Goal: Information Seeking & Learning: Check status

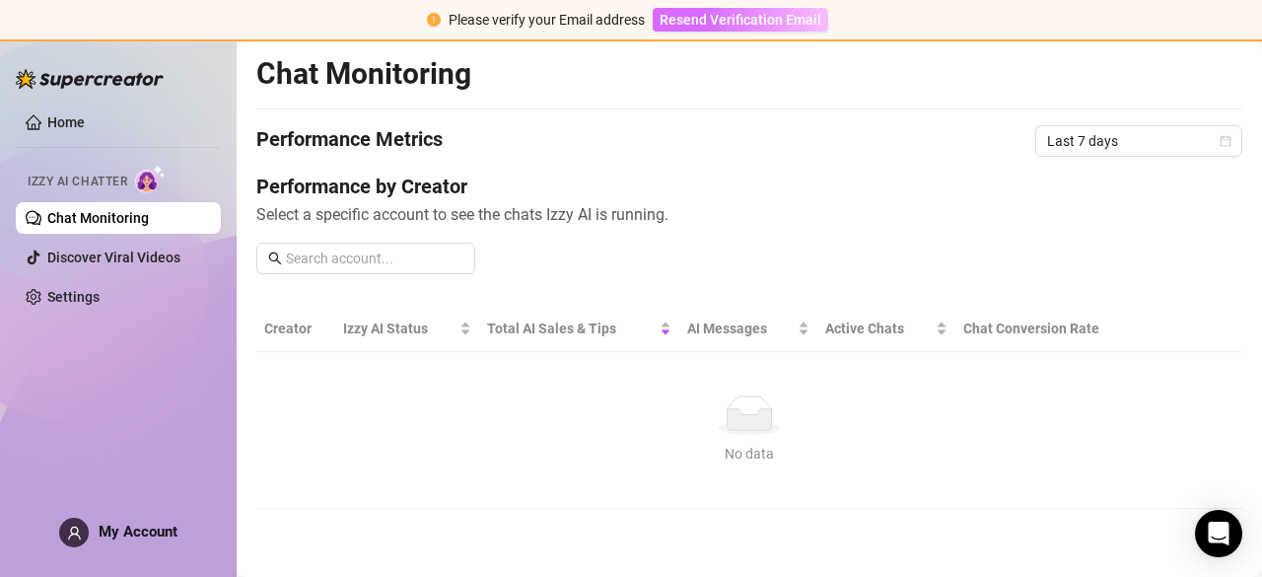
click at [749, 19] on span "Resend Verification Email" at bounding box center [740, 20] width 162 height 16
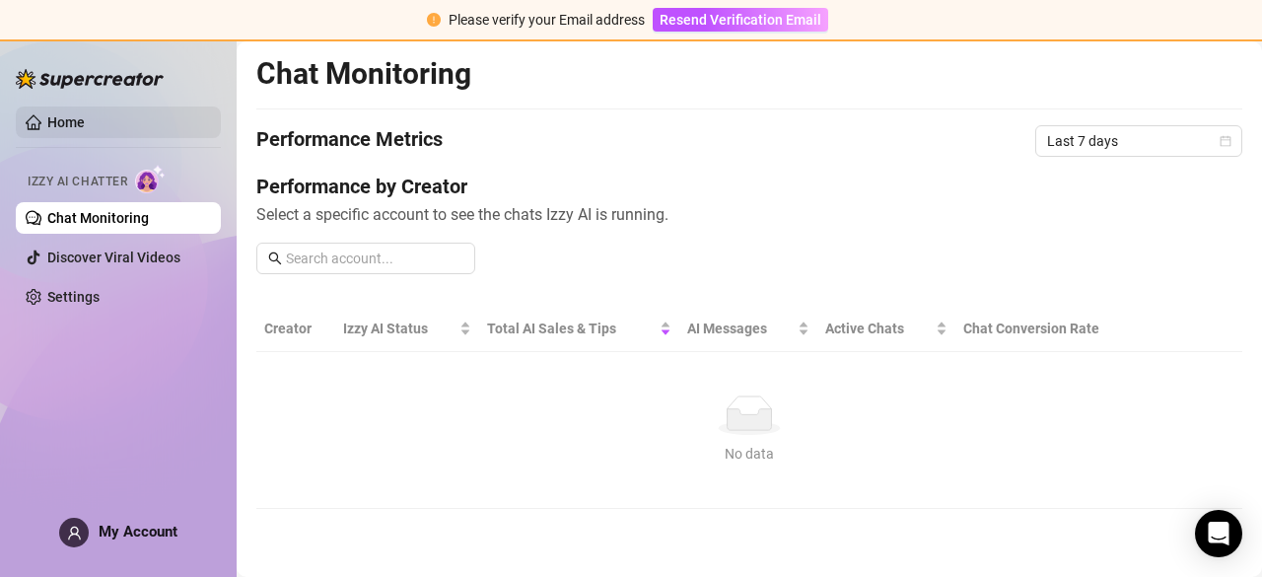
click at [69, 115] on link "Home" at bounding box center [65, 122] width 37 height 16
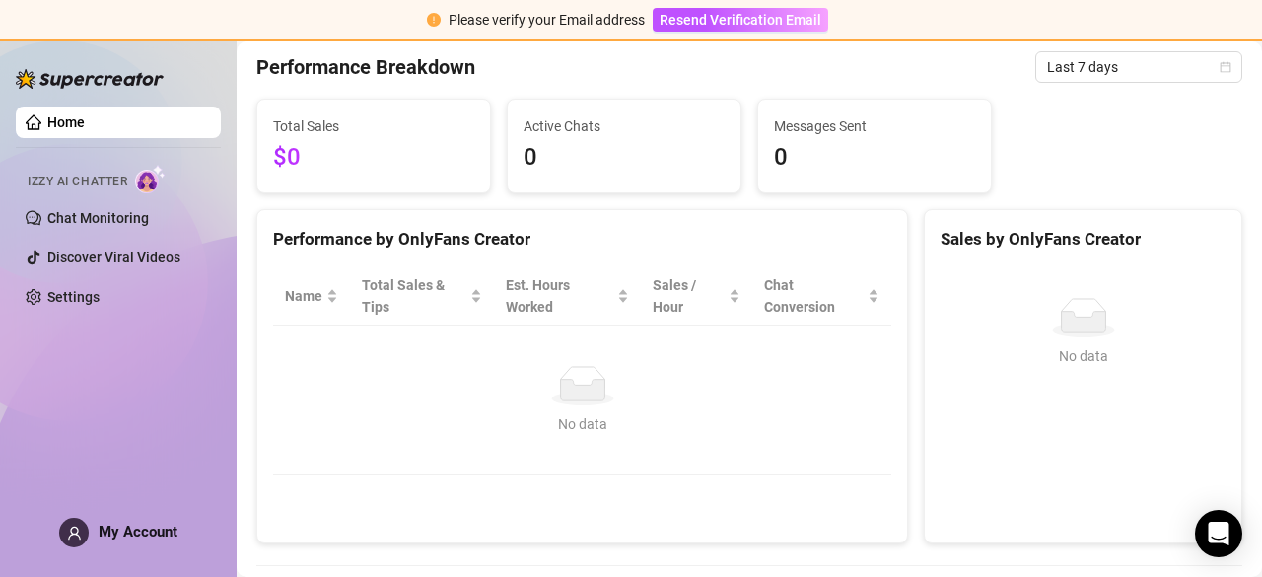
scroll to position [213, 0]
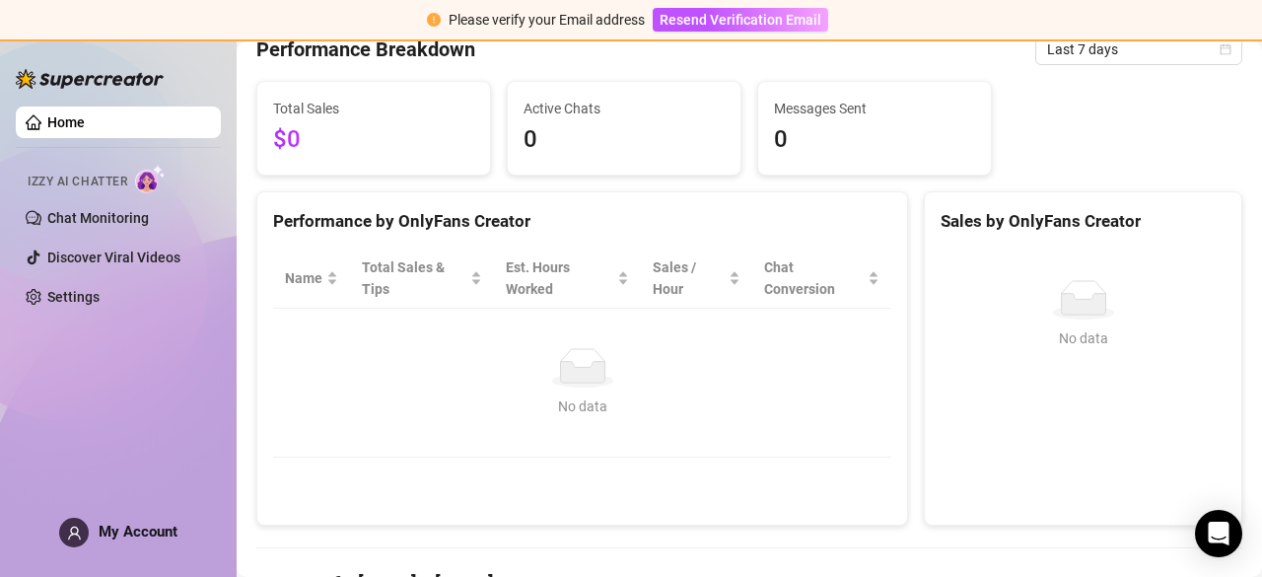
click at [143, 187] on img at bounding box center [150, 179] width 31 height 29
click at [162, 187] on img at bounding box center [150, 179] width 31 height 29
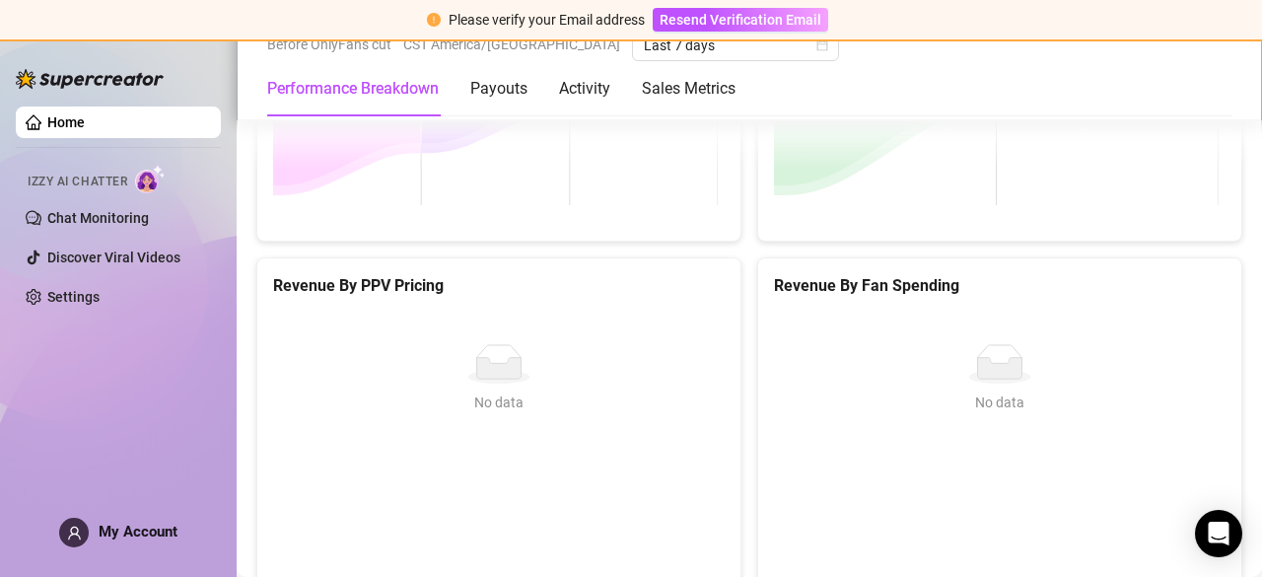
scroll to position [2894, 0]
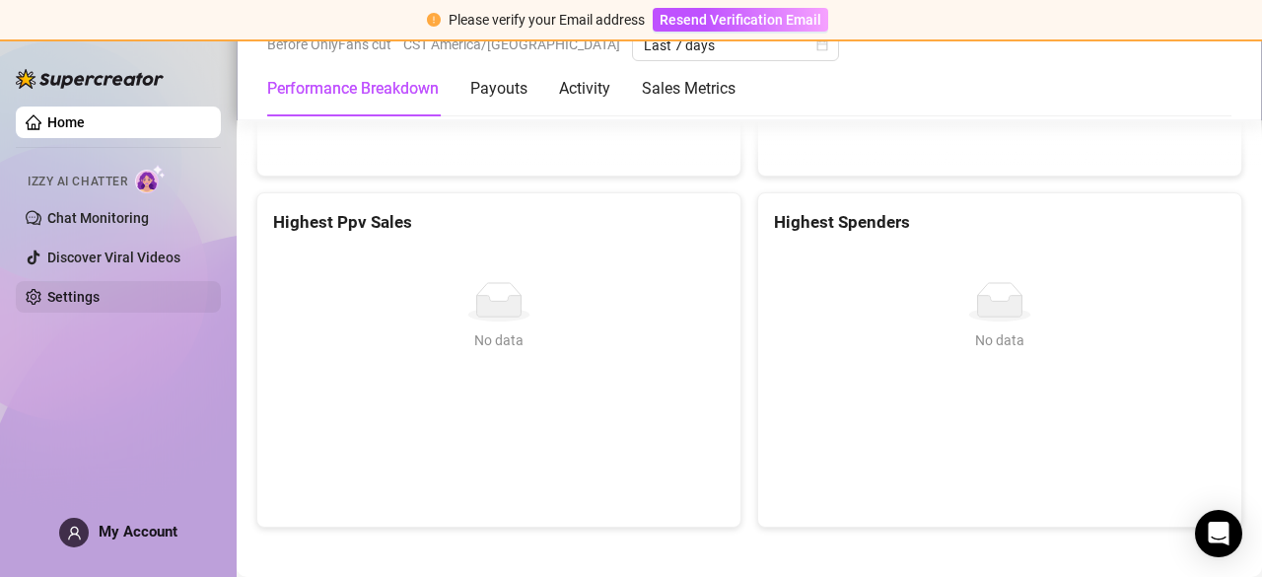
click at [100, 301] on link "Settings" at bounding box center [73, 297] width 52 height 16
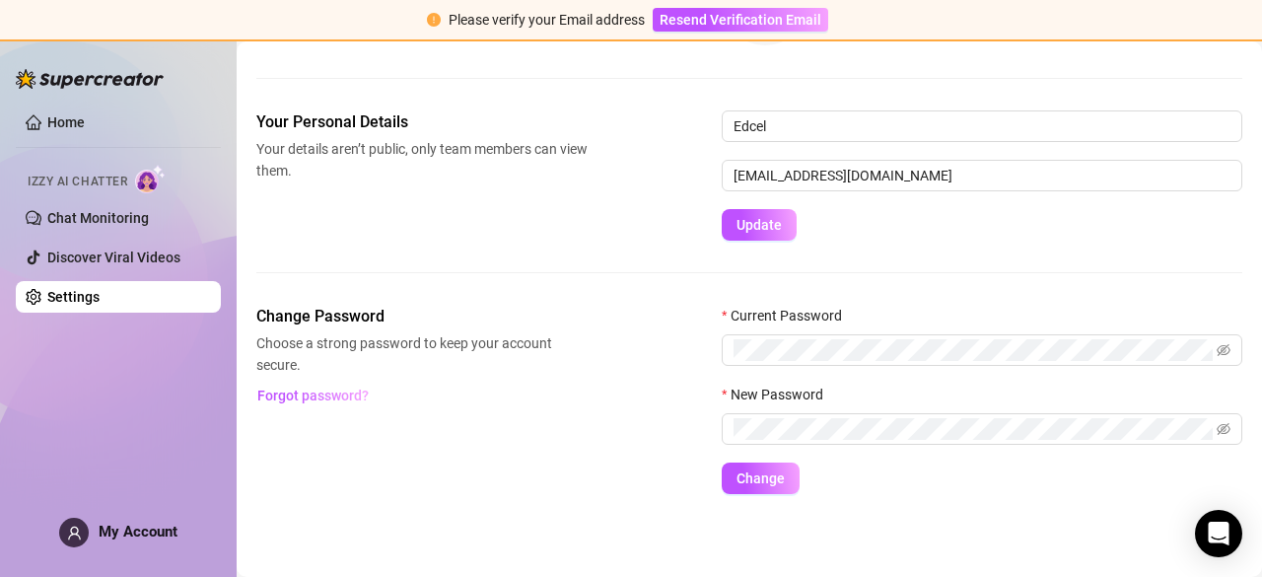
scroll to position [193, 0]
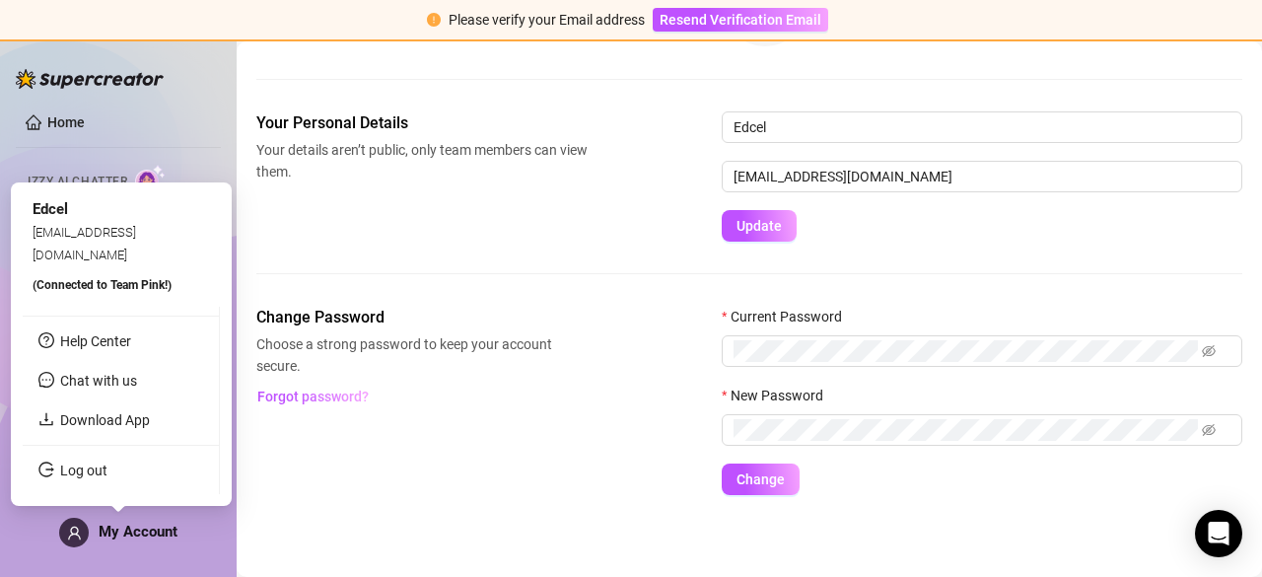
click at [170, 535] on span "My Account" at bounding box center [138, 531] width 79 height 18
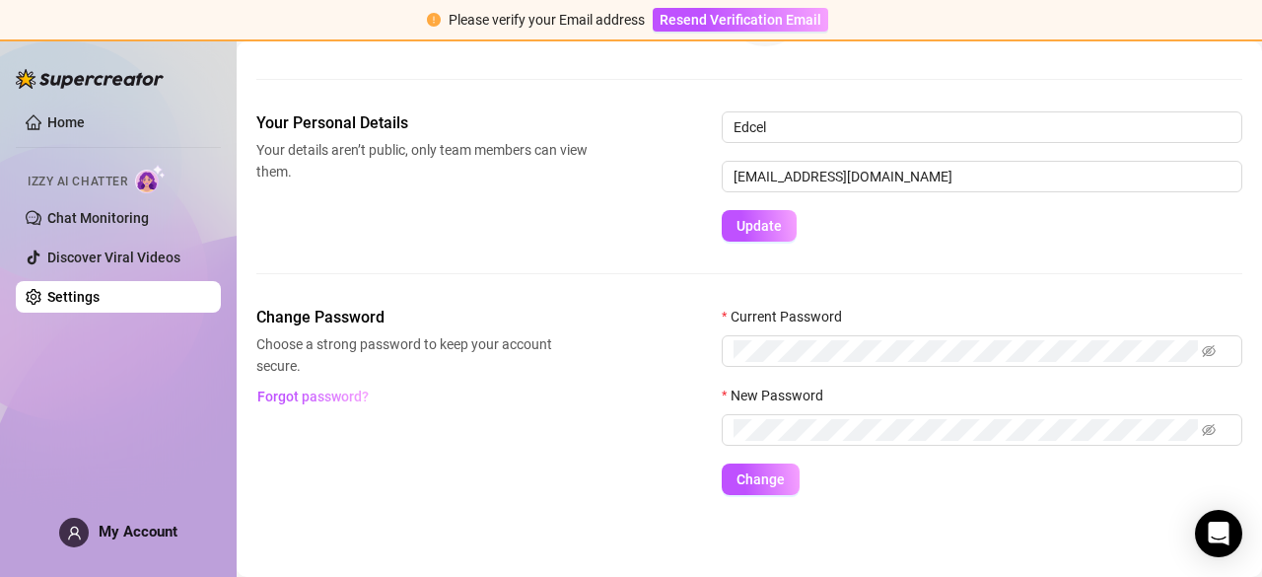
click at [418, 186] on div "Your Personal Details Your details aren’t public, only team members can view th…" at bounding box center [749, 176] width 986 height 130
click at [105, 185] on span "Izzy AI Chatter" at bounding box center [78, 182] width 100 height 19
click at [75, 115] on link "Home" at bounding box center [65, 122] width 37 height 16
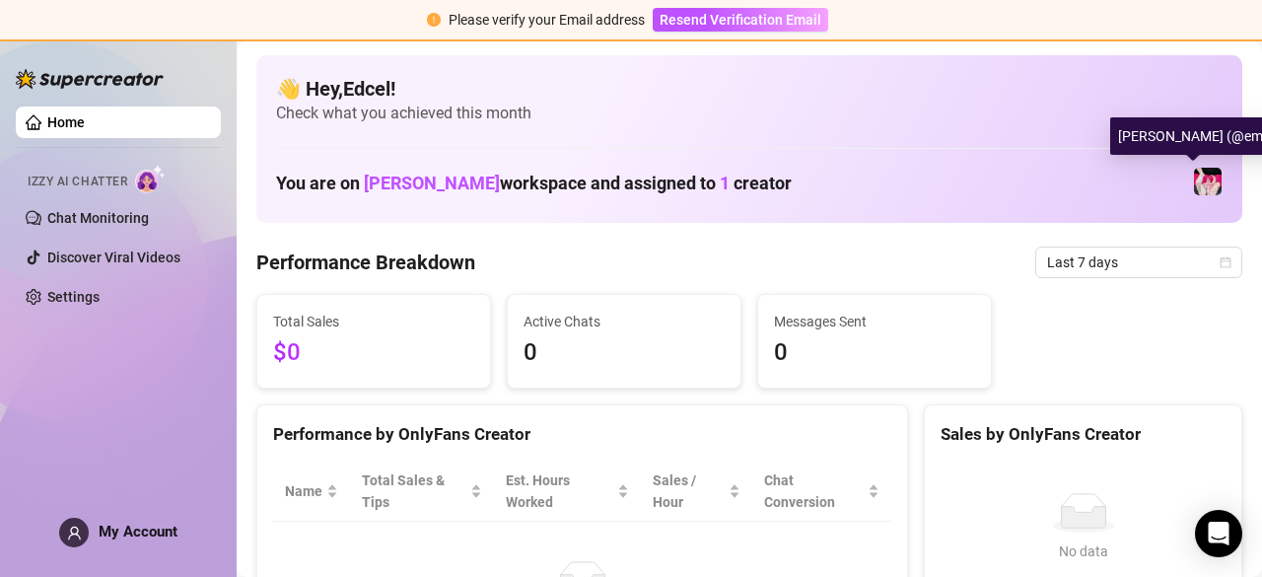
click at [1194, 175] on img at bounding box center [1208, 182] width 28 height 28
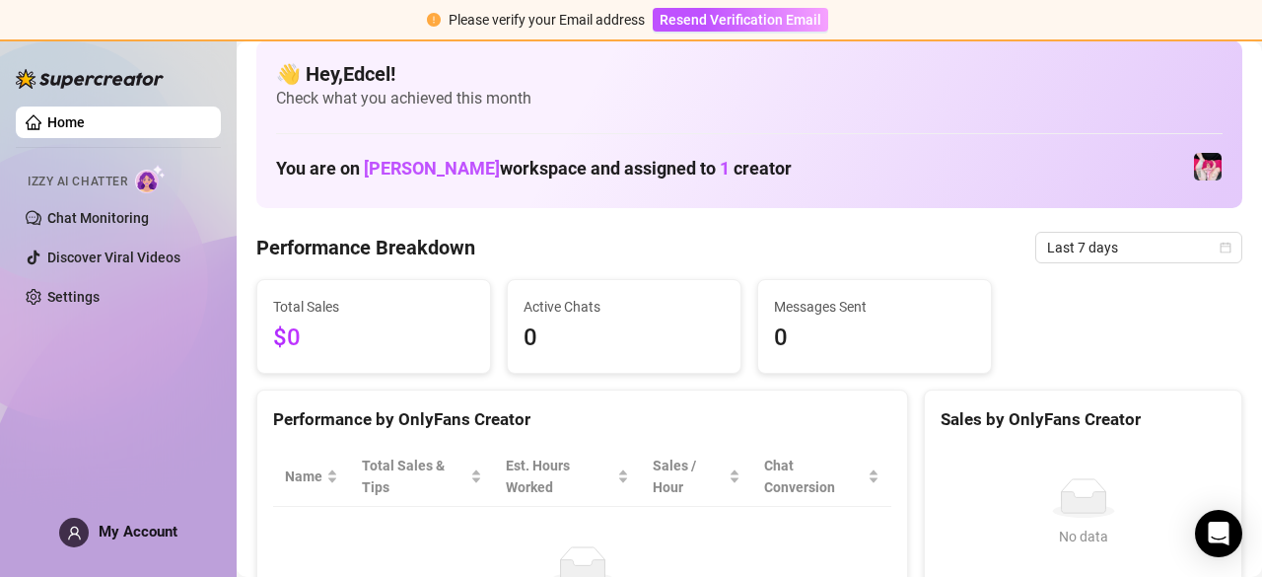
scroll to position [33, 0]
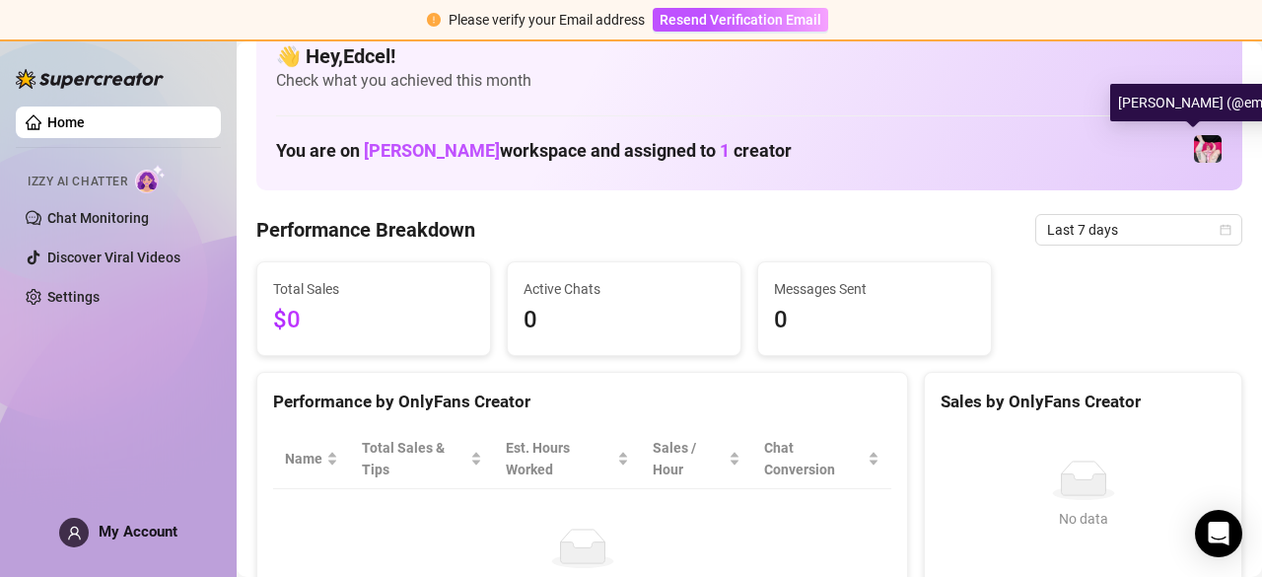
click at [1195, 141] on img at bounding box center [1208, 149] width 28 height 28
click at [1193, 151] on span at bounding box center [1208, 149] width 30 height 30
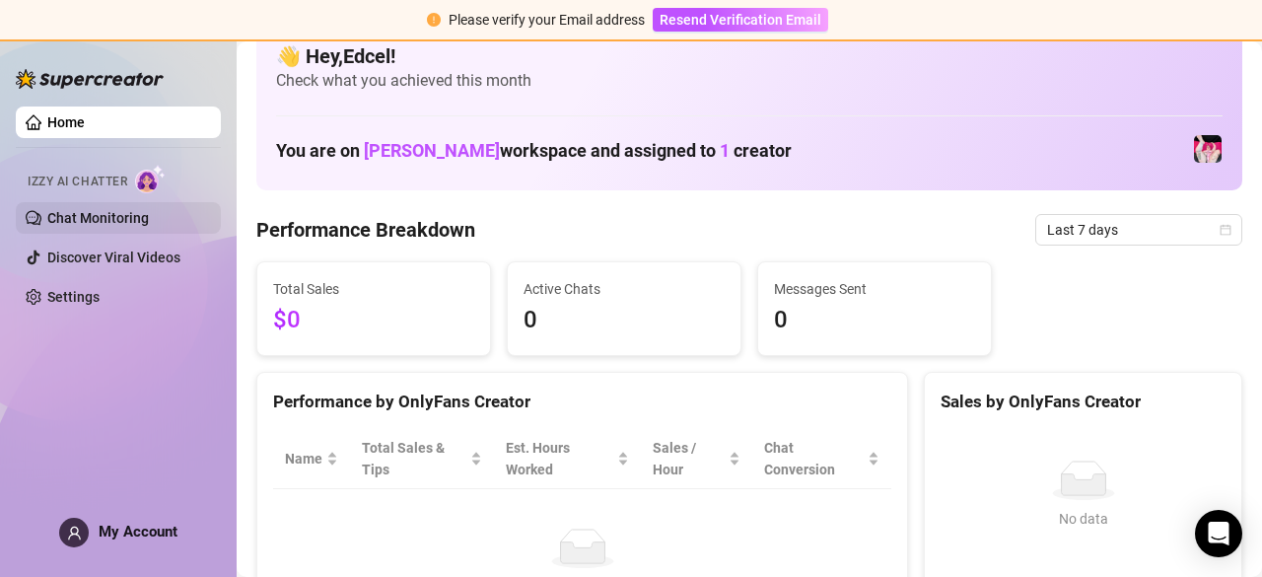
click at [142, 226] on link "Chat Monitoring" at bounding box center [98, 218] width 102 height 16
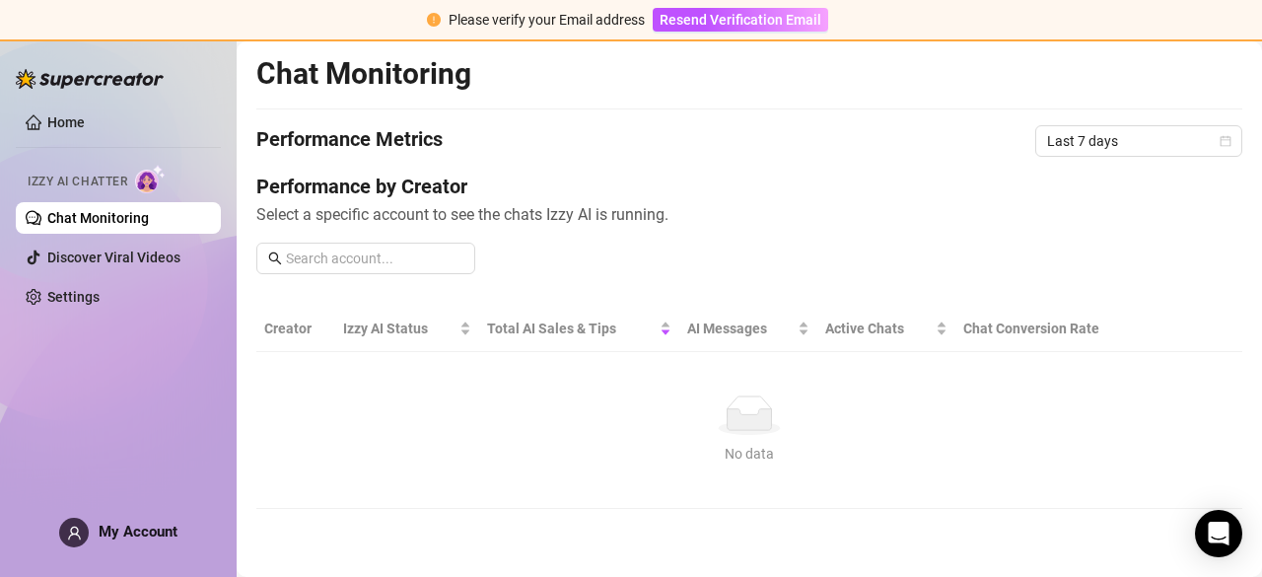
click at [1110, 82] on div "Chat Monitoring" at bounding box center [749, 73] width 986 height 37
click at [149, 216] on link "Chat Monitoring" at bounding box center [98, 218] width 102 height 16
click at [124, 146] on ul "Home Izzy AI Chatter Chat Monitoring Discover Viral Videos Settings" at bounding box center [118, 210] width 205 height 222
click at [85, 130] on link "Home" at bounding box center [65, 122] width 37 height 16
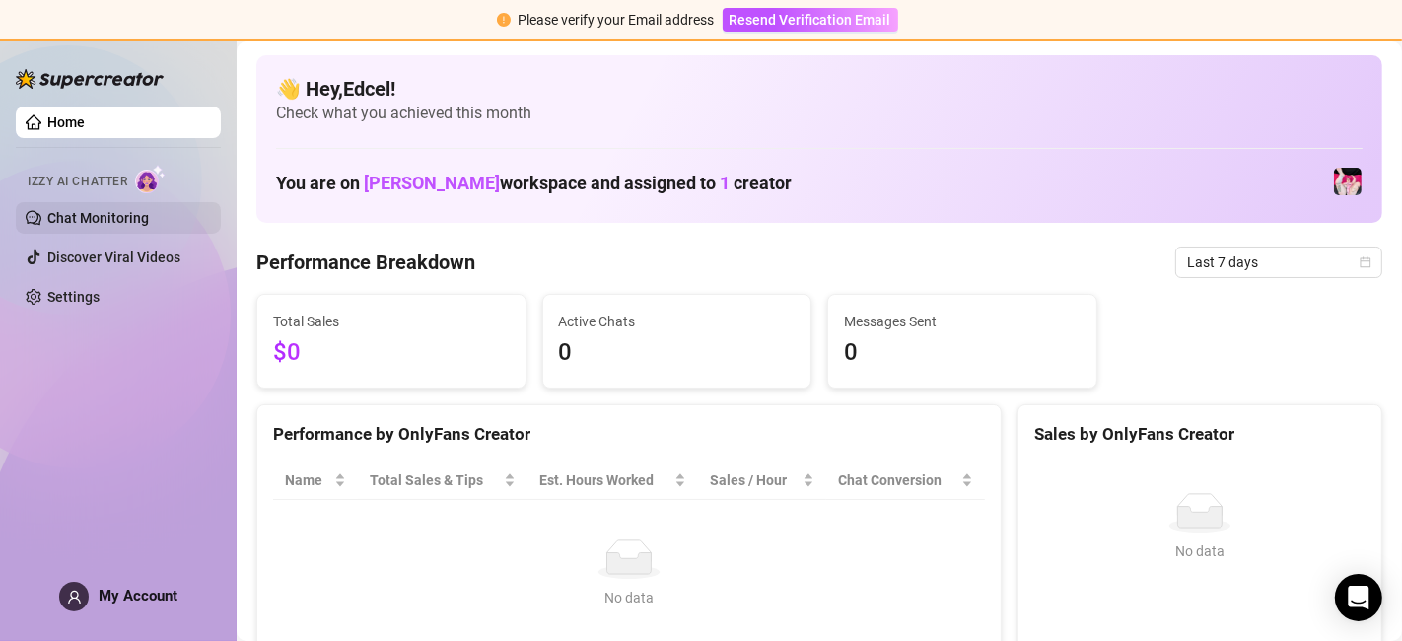
click at [149, 224] on link "Chat Monitoring" at bounding box center [98, 218] width 102 height 16
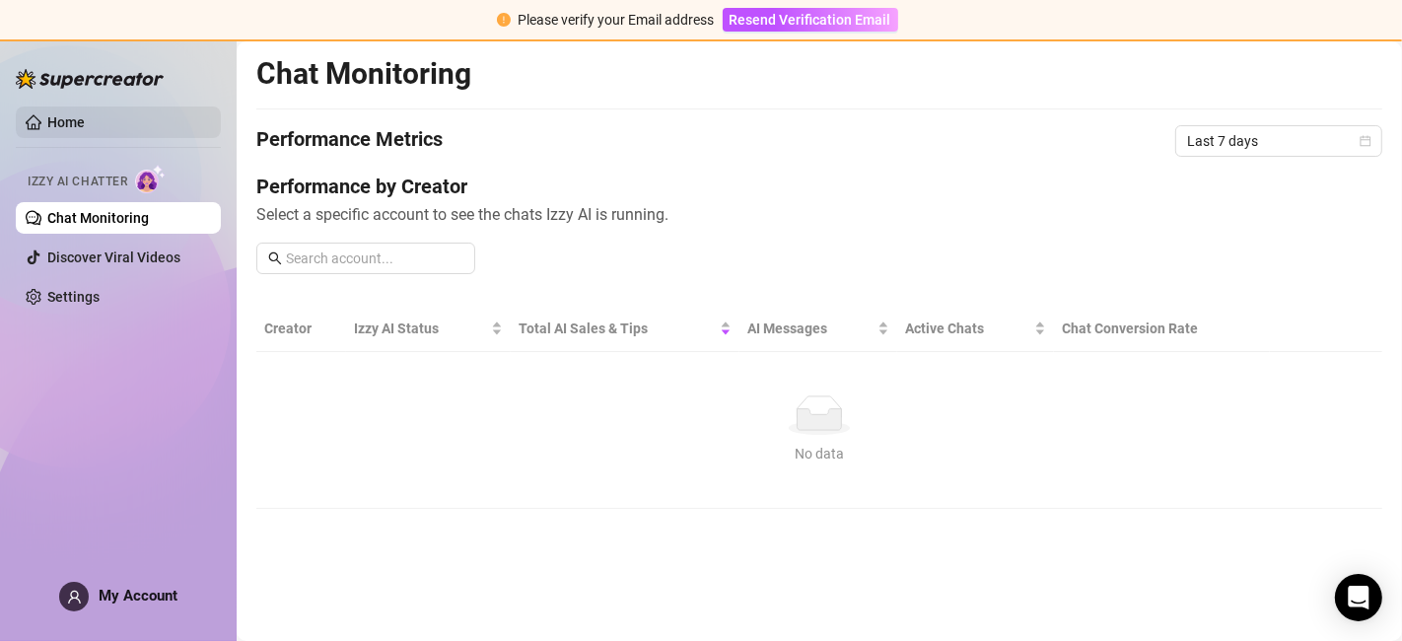
click at [85, 123] on link "Home" at bounding box center [65, 122] width 37 height 16
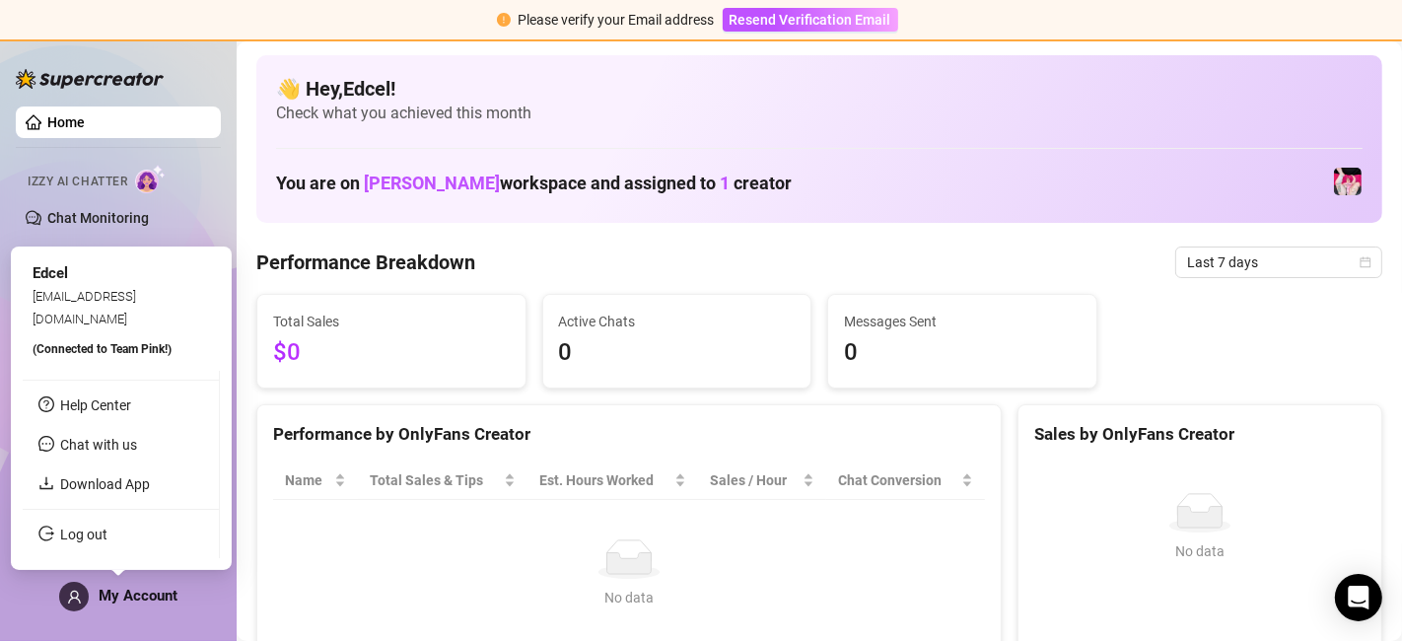
click at [73, 576] on span at bounding box center [74, 597] width 30 height 30
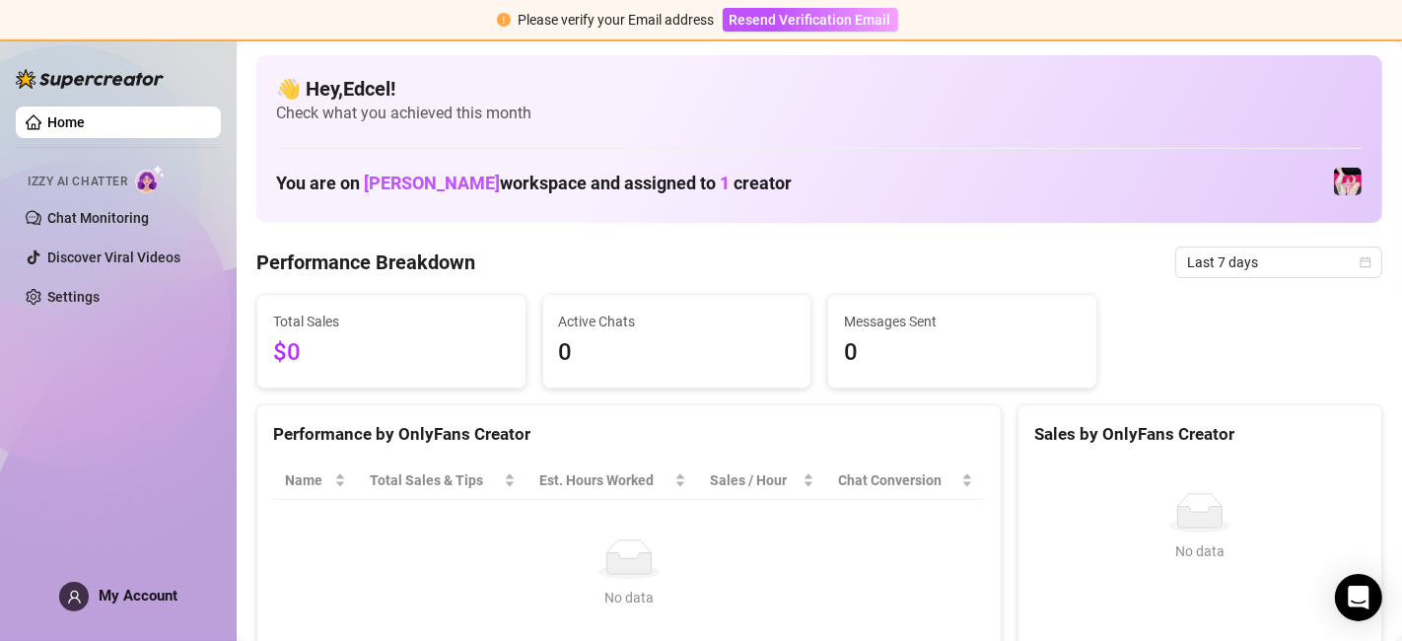
click at [89, 381] on div "Home Izzy AI Chatter Chat Monitoring Discover Viral Videos Settings My Account" at bounding box center [118, 331] width 205 height 584
click at [115, 226] on link "Chat Monitoring" at bounding box center [98, 218] width 102 height 16
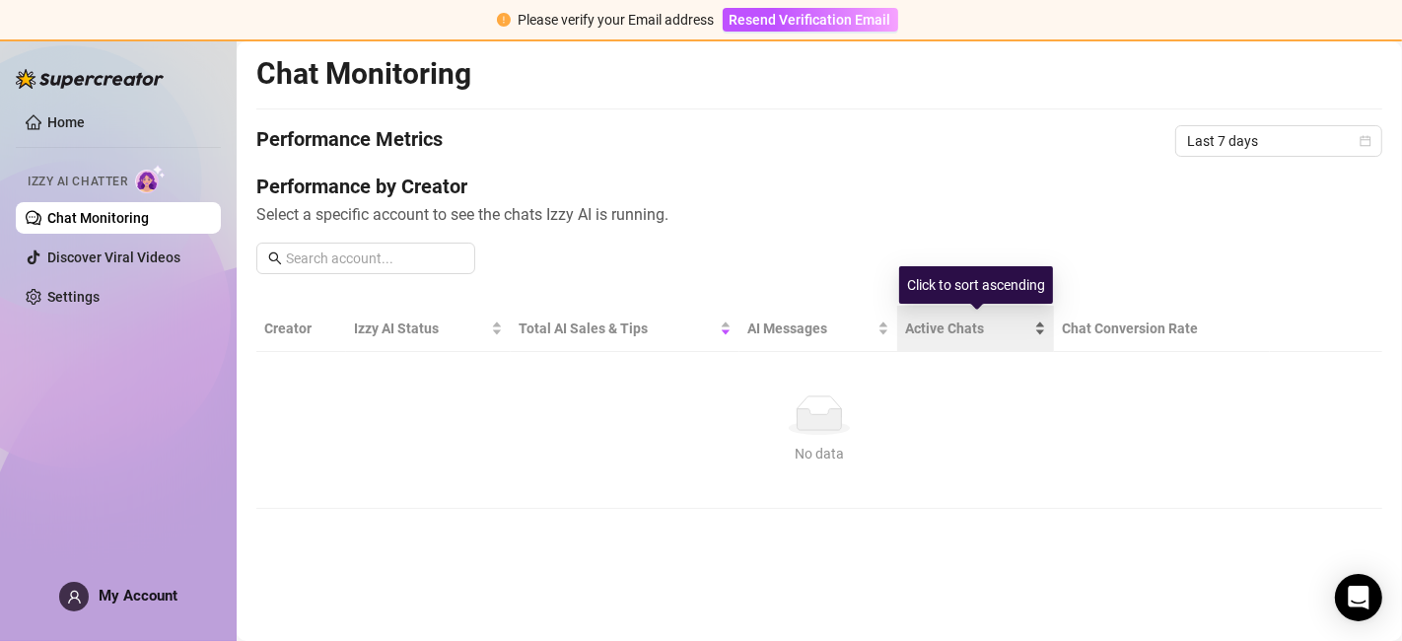
click at [929, 317] on div "Active Chats" at bounding box center [975, 328] width 141 height 22
click at [924, 325] on span "Active Chats" at bounding box center [967, 328] width 125 height 22
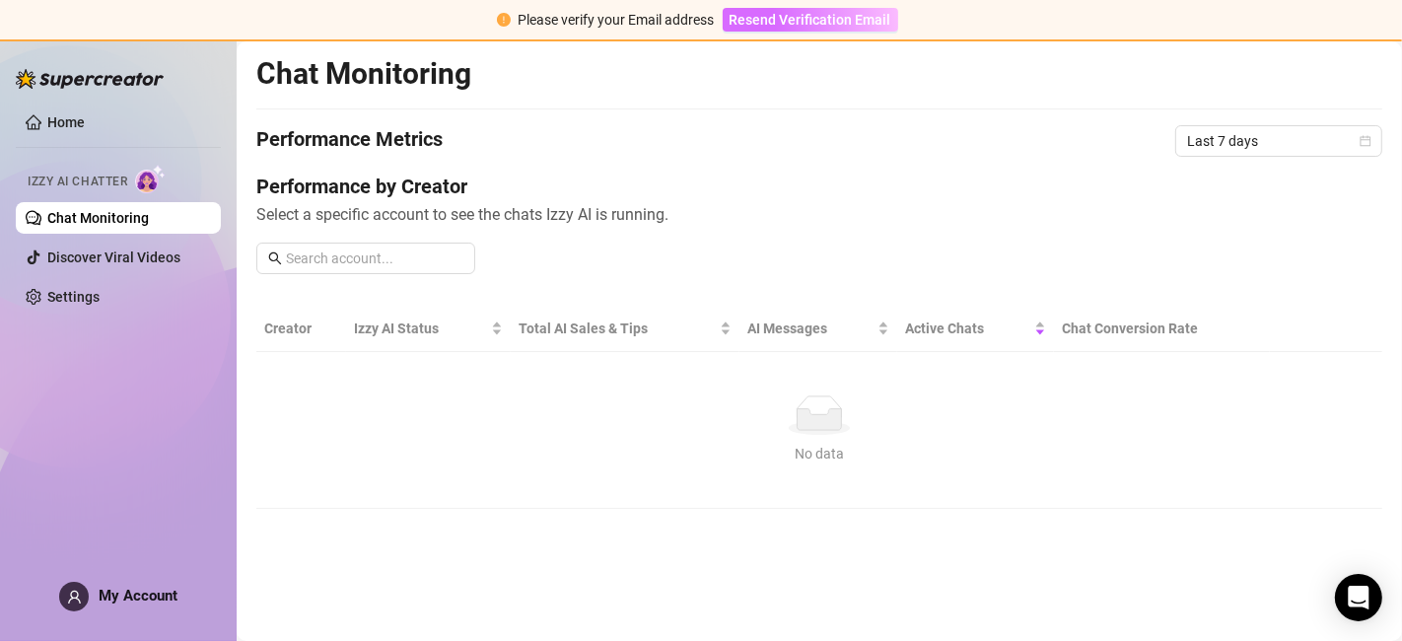
click at [769, 25] on span "Resend Verification Email" at bounding box center [810, 20] width 162 height 16
click at [1172, 507] on main "Chat Monitoring Performance Metrics Last 7 days Performance by Creator Select a…" at bounding box center [819, 340] width 1165 height 599
click at [1142, 555] on main "Chat Monitoring Performance Metrics Last 7 days Performance by Creator Select a…" at bounding box center [819, 340] width 1165 height 599
click at [85, 116] on link "Home" at bounding box center [65, 122] width 37 height 16
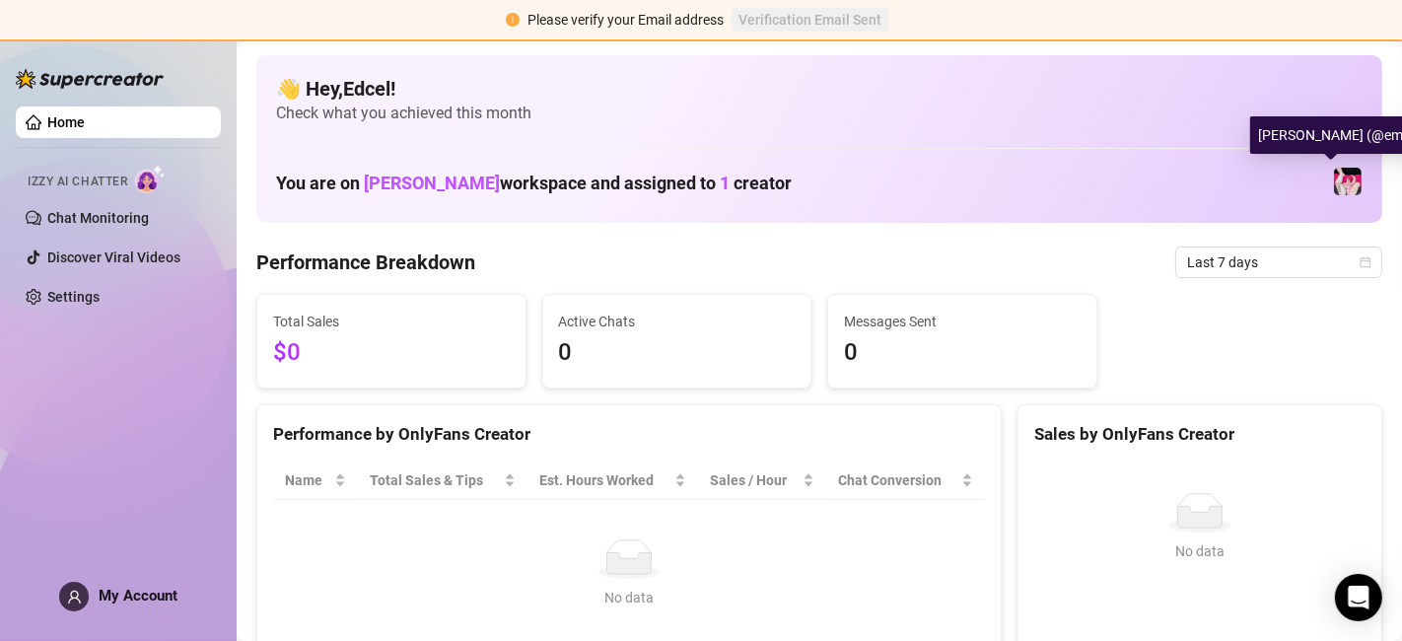
click at [1261, 168] on img at bounding box center [1348, 182] width 28 height 28
click at [1163, 314] on div "Total Sales $0 Active Chats 0 Messages Sent 0" at bounding box center [819, 341] width 1142 height 95
click at [439, 188] on span "[PERSON_NAME]" at bounding box center [432, 183] width 136 height 21
drag, startPoint x: 575, startPoint y: 368, endPoint x: 592, endPoint y: 342, distance: 31.2
click at [592, 342] on span "0" at bounding box center [677, 352] width 237 height 37
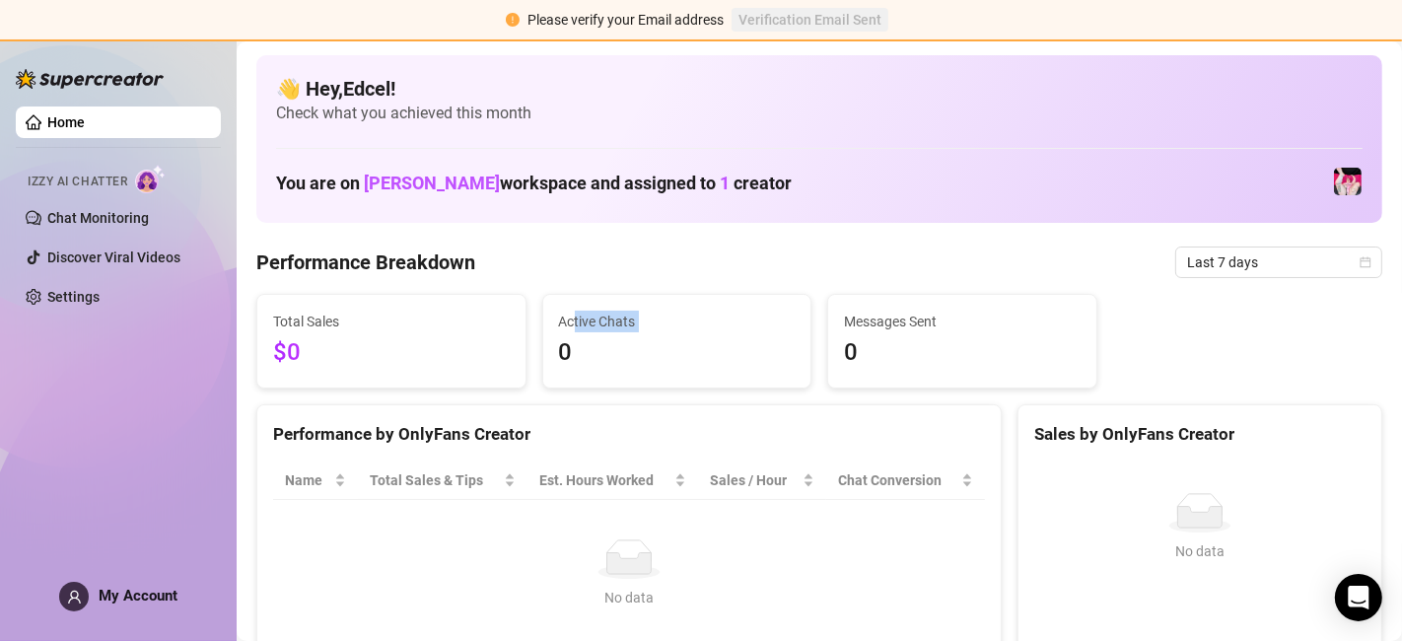
drag, startPoint x: 548, startPoint y: 336, endPoint x: 572, endPoint y: 319, distance: 29.0
click at [572, 319] on div "Active Chats 0" at bounding box center [677, 341] width 268 height 93
click at [572, 319] on span "Active Chats" at bounding box center [677, 322] width 237 height 22
click at [100, 297] on link "Settings" at bounding box center [73, 297] width 52 height 16
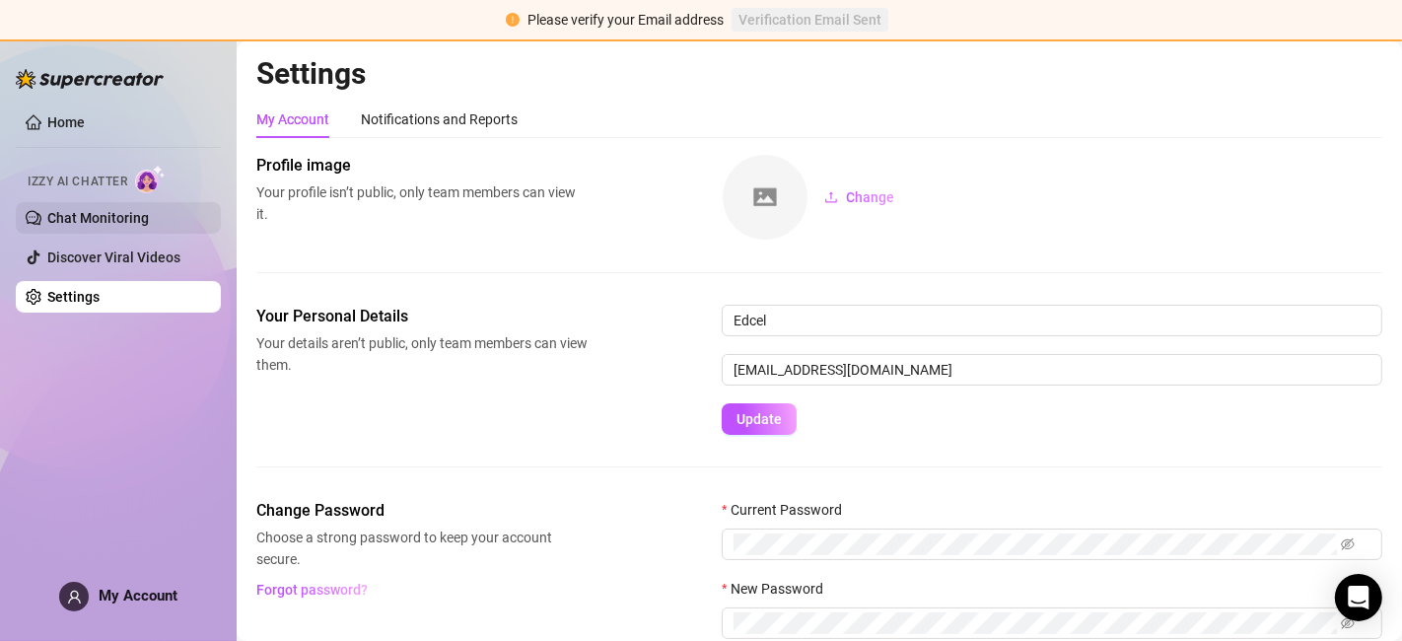
click at [149, 210] on link "Chat Monitoring" at bounding box center [98, 218] width 102 height 16
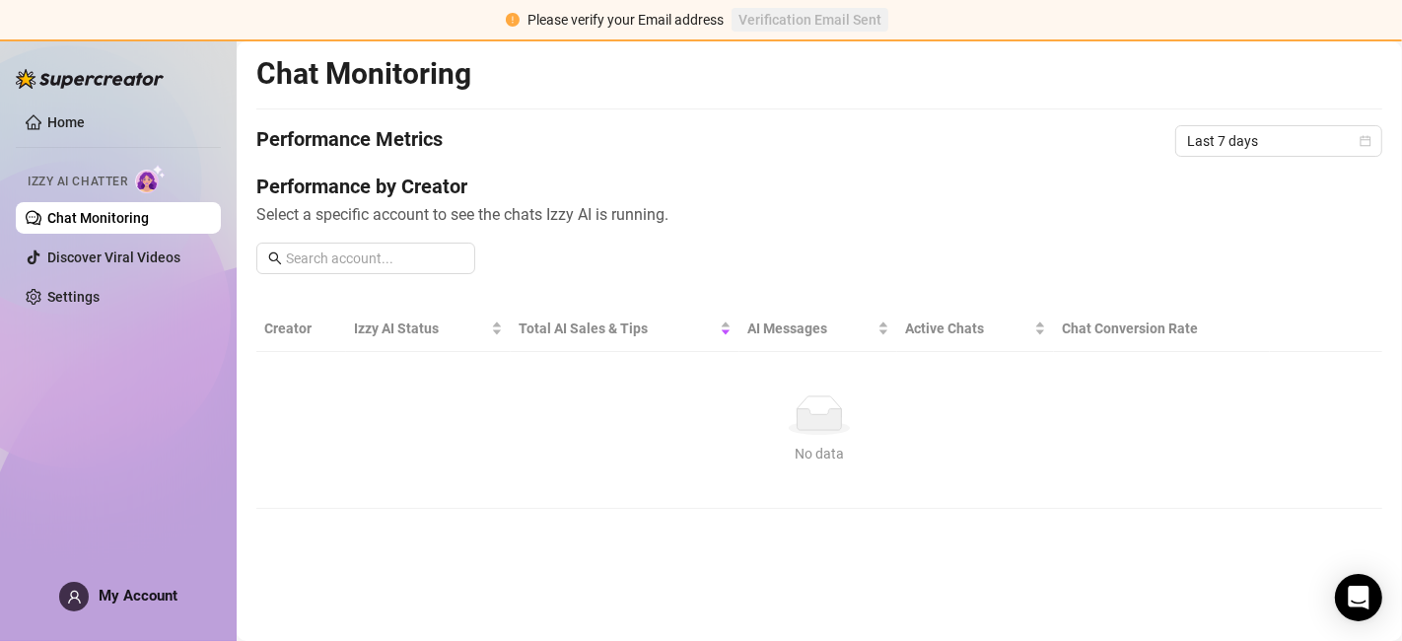
click at [728, 194] on h4 "Performance by Creator" at bounding box center [819, 187] width 1126 height 28
click at [816, 15] on span "Resend Verification Email" at bounding box center [810, 20] width 162 height 16
click at [535, 408] on div "No data" at bounding box center [819, 414] width 1094 height 39
click at [4, 261] on aside "Home Izzy AI Chatter Chat Monitoring Discover Viral Videos Settings My Account" at bounding box center [118, 320] width 237 height 641
click at [0, 119] on aside "Home Izzy AI Chatter Chat Monitoring Discover Viral Videos Settings My Account" at bounding box center [118, 320] width 237 height 641
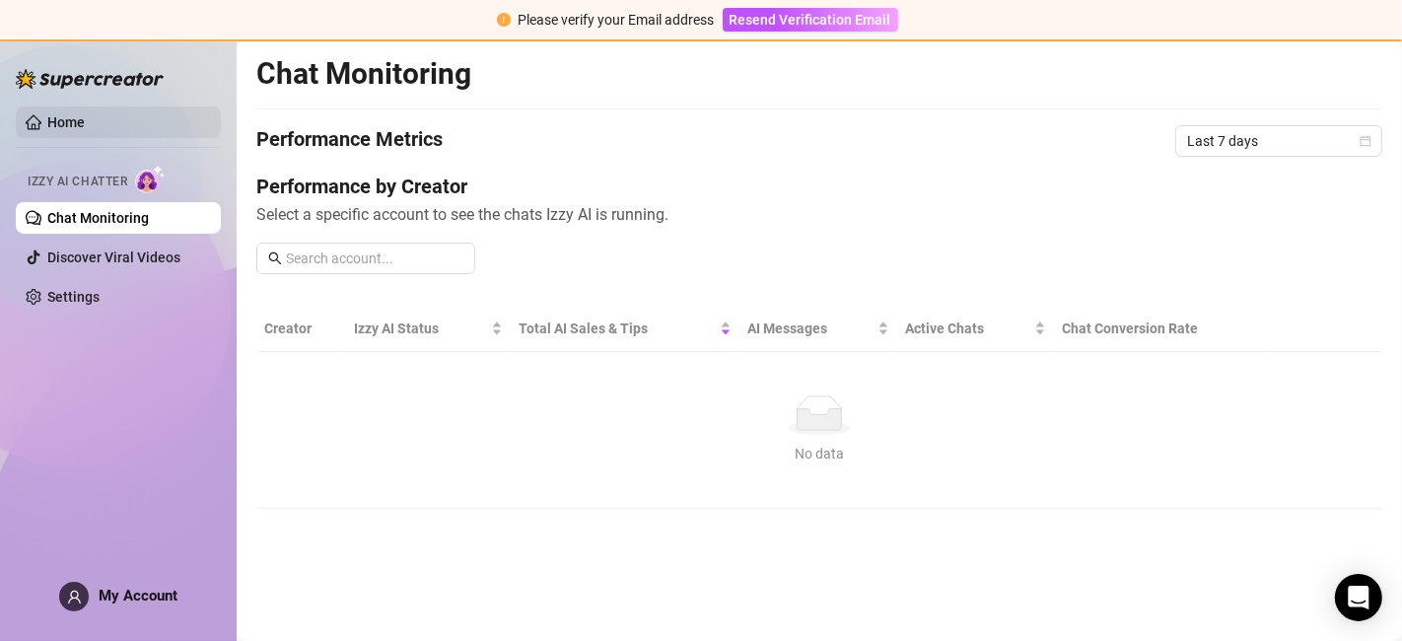
click at [47, 114] on link "Home" at bounding box center [65, 122] width 37 height 16
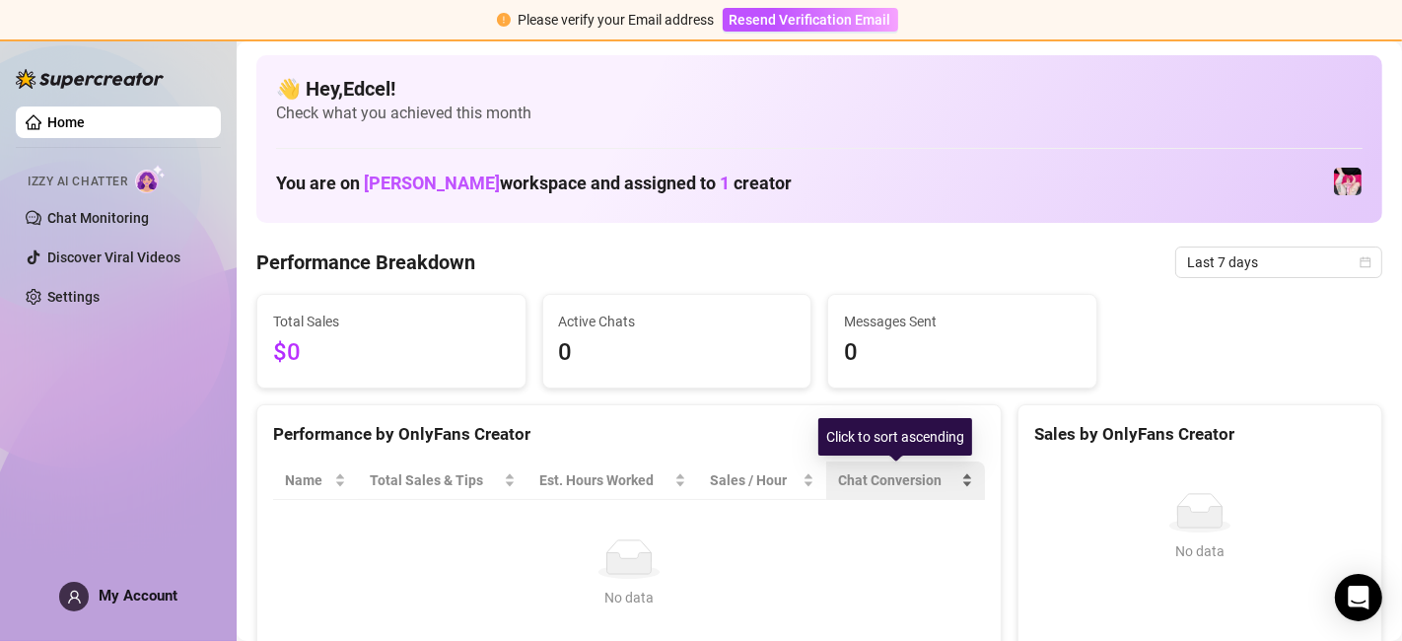
click at [876, 475] on span "Chat Conversion" at bounding box center [897, 480] width 119 height 22
